Goal: Transaction & Acquisition: Purchase product/service

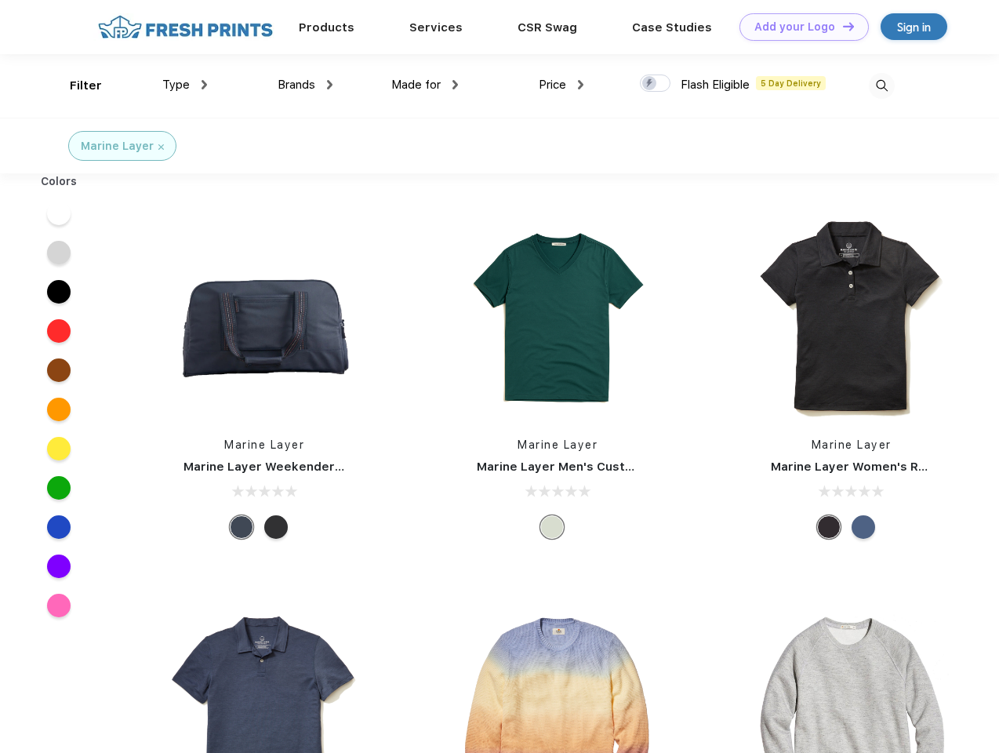
click at [798, 27] on link "Add your Logo Design Tool" at bounding box center [803, 26] width 129 height 27
click at [0, 0] on div "Design Tool" at bounding box center [0, 0] width 0 height 0
click at [841, 26] on link "Add your Logo Design Tool" at bounding box center [803, 26] width 129 height 27
click at [75, 85] on div "Filter" at bounding box center [86, 86] width 32 height 18
click at [185, 85] on span "Type" at bounding box center [175, 85] width 27 height 14
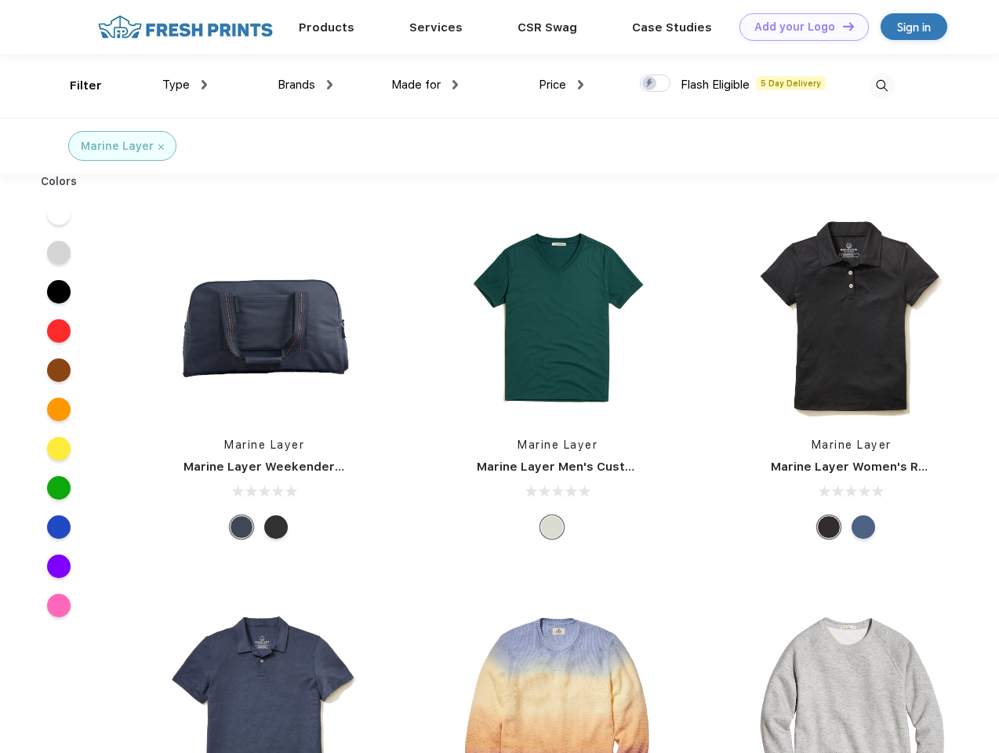
click at [305, 85] on span "Brands" at bounding box center [296, 85] width 38 height 14
click at [425, 85] on span "Made for" at bounding box center [415, 85] width 49 height 14
click at [561, 85] on span "Price" at bounding box center [552, 85] width 27 height 14
click at [655, 84] on div at bounding box center [655, 82] width 31 height 17
click at [650, 84] on input "checkbox" at bounding box center [645, 79] width 10 height 10
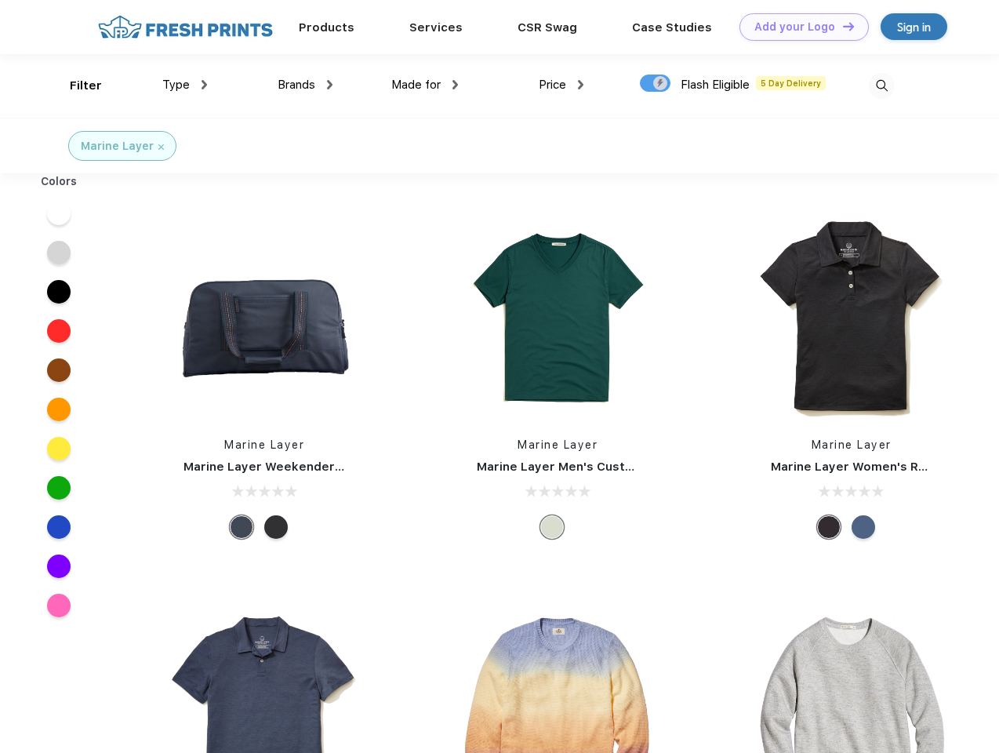
click at [881, 85] on img at bounding box center [882, 86] width 26 height 26
